Goal: Transaction & Acquisition: Purchase product/service

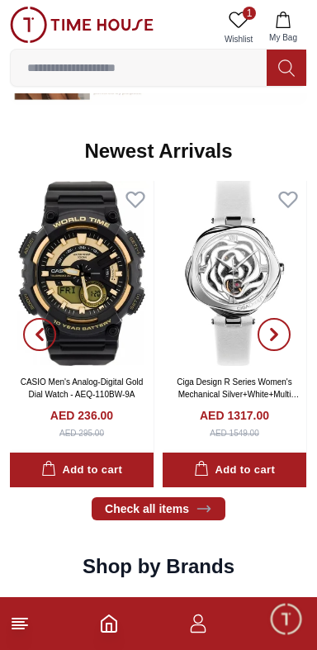
scroll to position [781, 0]
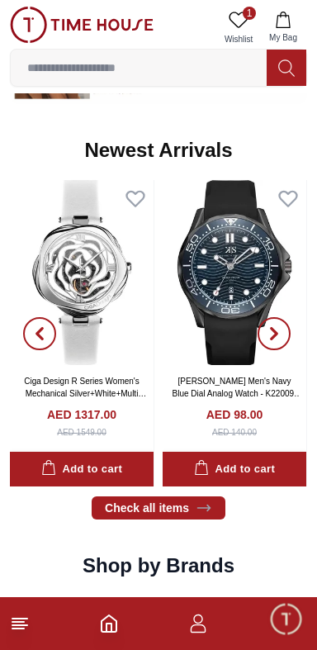
click at [230, 360] on img at bounding box center [235, 272] width 144 height 185
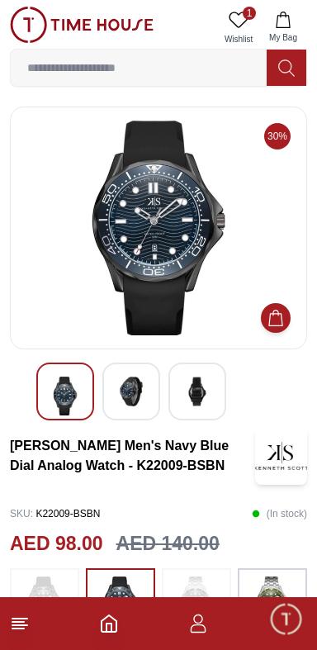
click at [140, 348] on div at bounding box center [158, 228] width 297 height 243
click at [132, 373] on div at bounding box center [131, 392] width 58 height 58
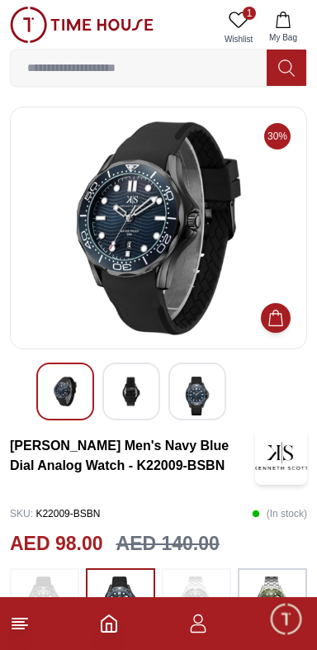
click at [197, 392] on img at bounding box center [198, 396] width 30 height 39
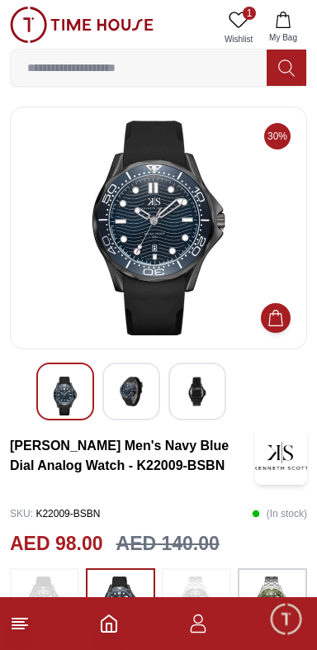
click at [121, 382] on img at bounding box center [131, 392] width 30 height 30
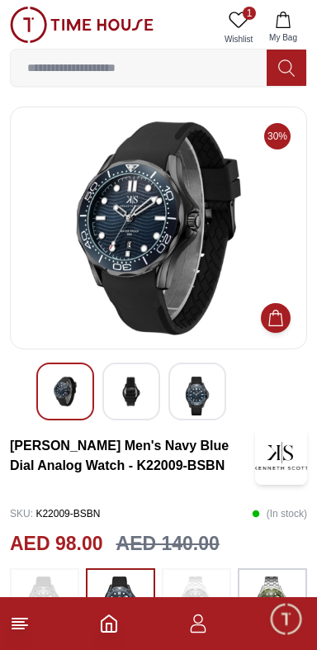
click at [197, 630] on icon "button" at bounding box center [198, 624] width 20 height 20
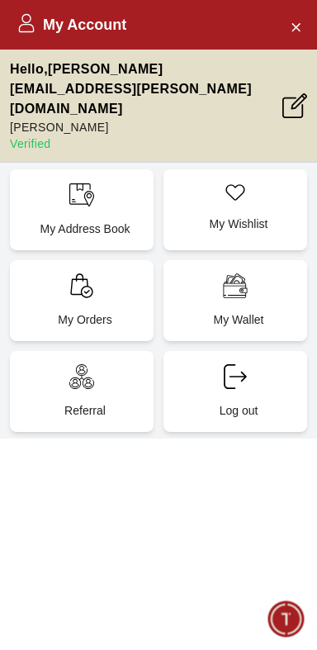
click at [282, 627] on span "Minimize live chat window" at bounding box center [286, 619] width 48 height 48
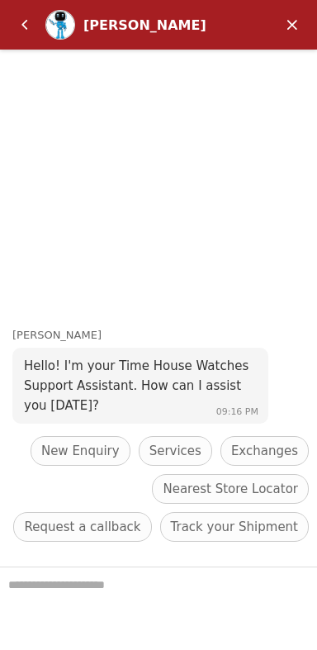
scroll to position [781, 0]
click at [294, 26] on em "Minimize" at bounding box center [292, 24] width 33 height 33
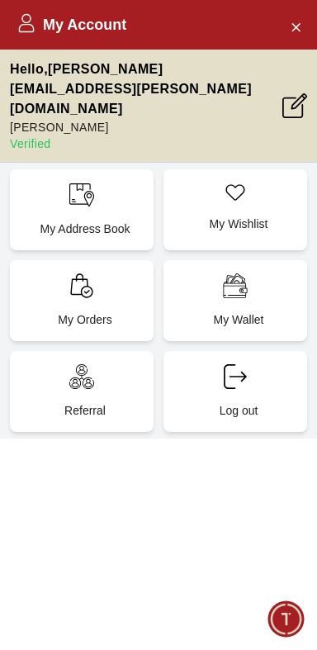
click at [23, 24] on icon at bounding box center [27, 28] width 16 height 8
click at [289, 27] on icon "Close Account" at bounding box center [295, 27] width 13 height 21
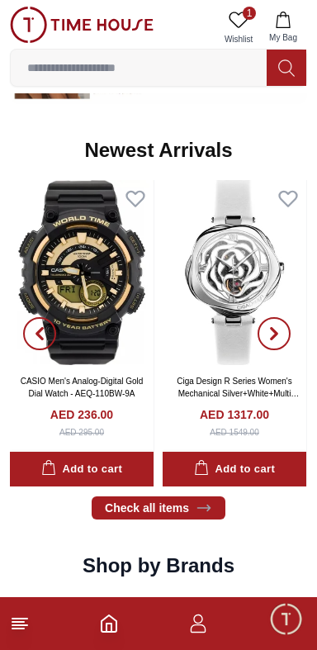
click at [28, 627] on icon at bounding box center [20, 624] width 20 height 20
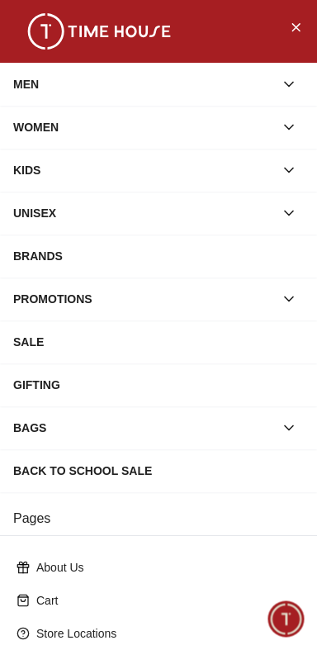
scroll to position [235, 0]
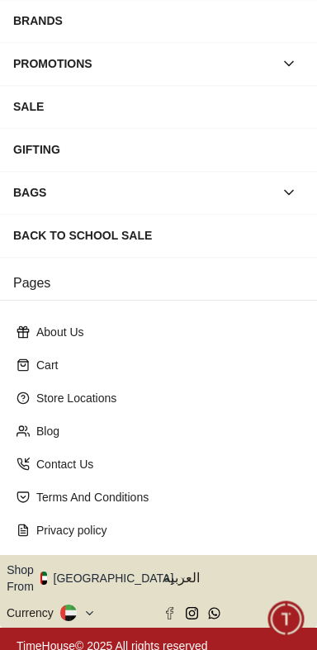
click at [105, 565] on button "Shop From [GEOGRAPHIC_DATA]" at bounding box center [96, 578] width 179 height 33
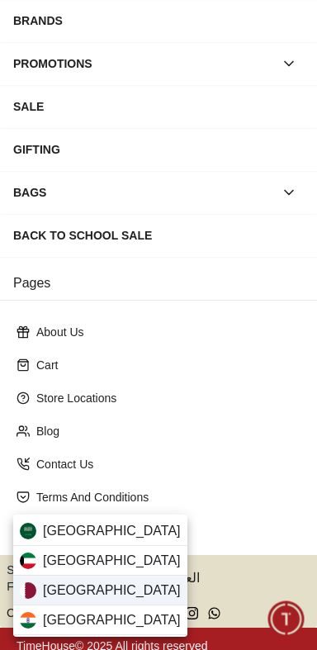
click at [108, 588] on div "[GEOGRAPHIC_DATA]" at bounding box center [100, 591] width 174 height 30
